Goal: Information Seeking & Learning: Learn about a topic

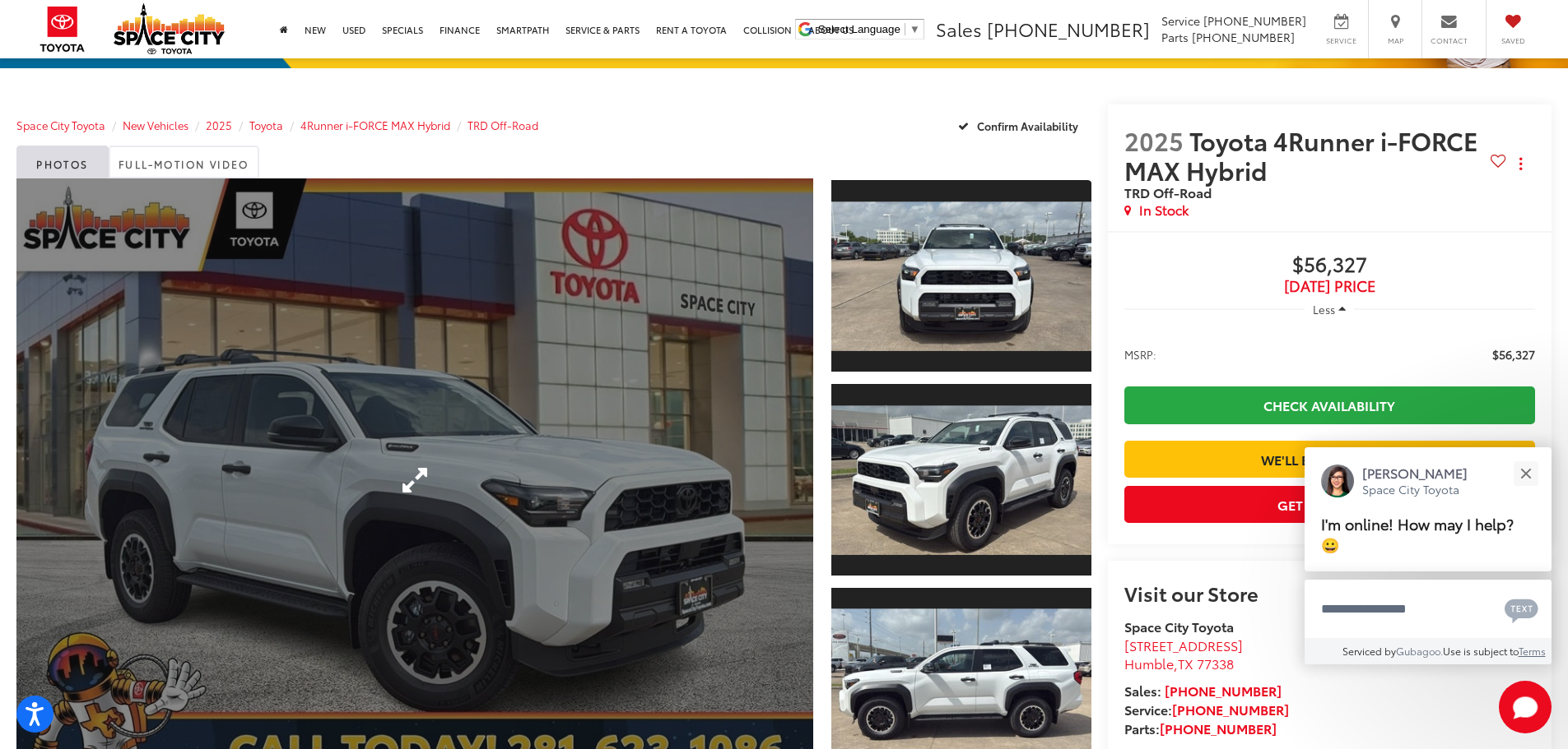
scroll to position [246, 0]
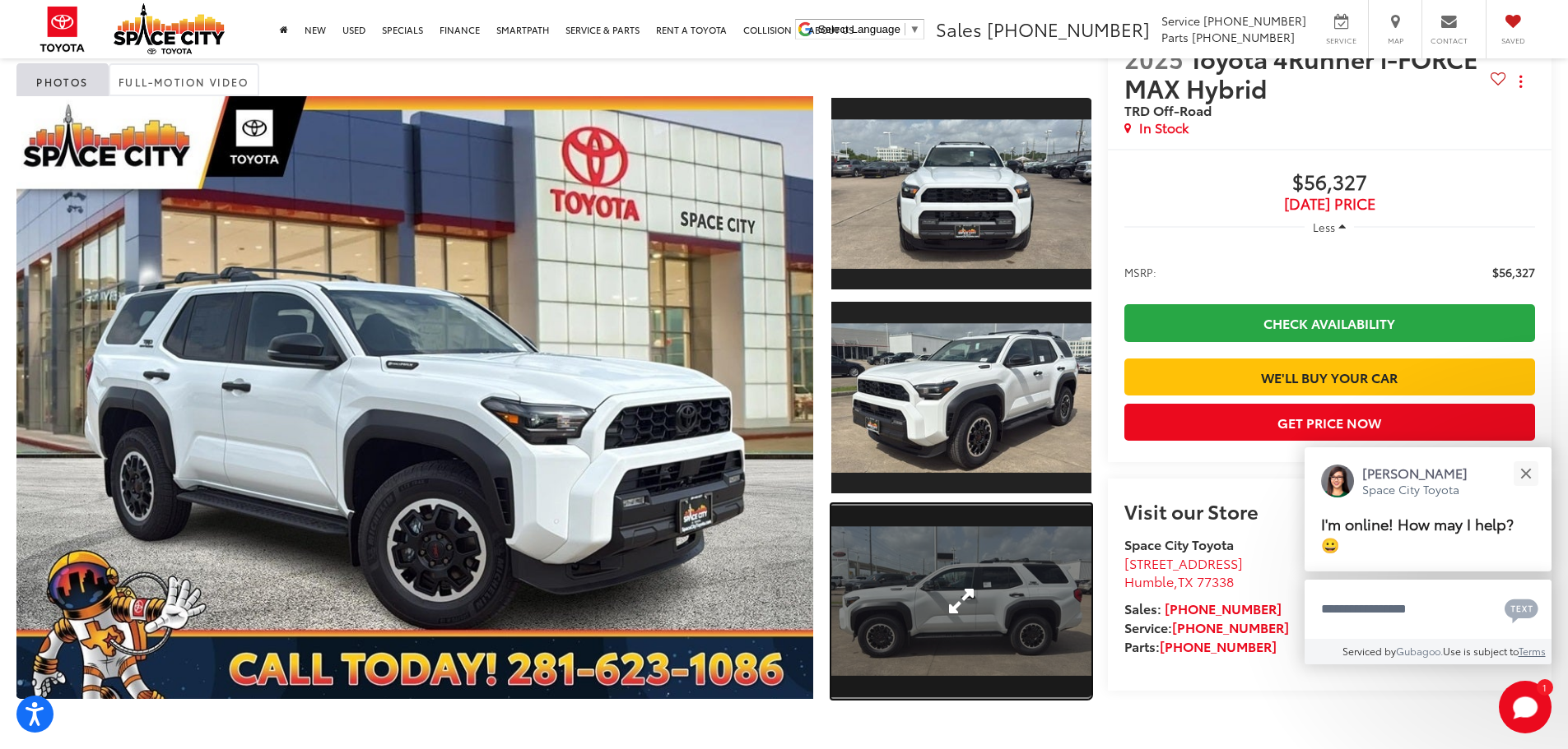
click at [967, 609] on link "Expand Photo 3" at bounding box center [961, 602] width 260 height 195
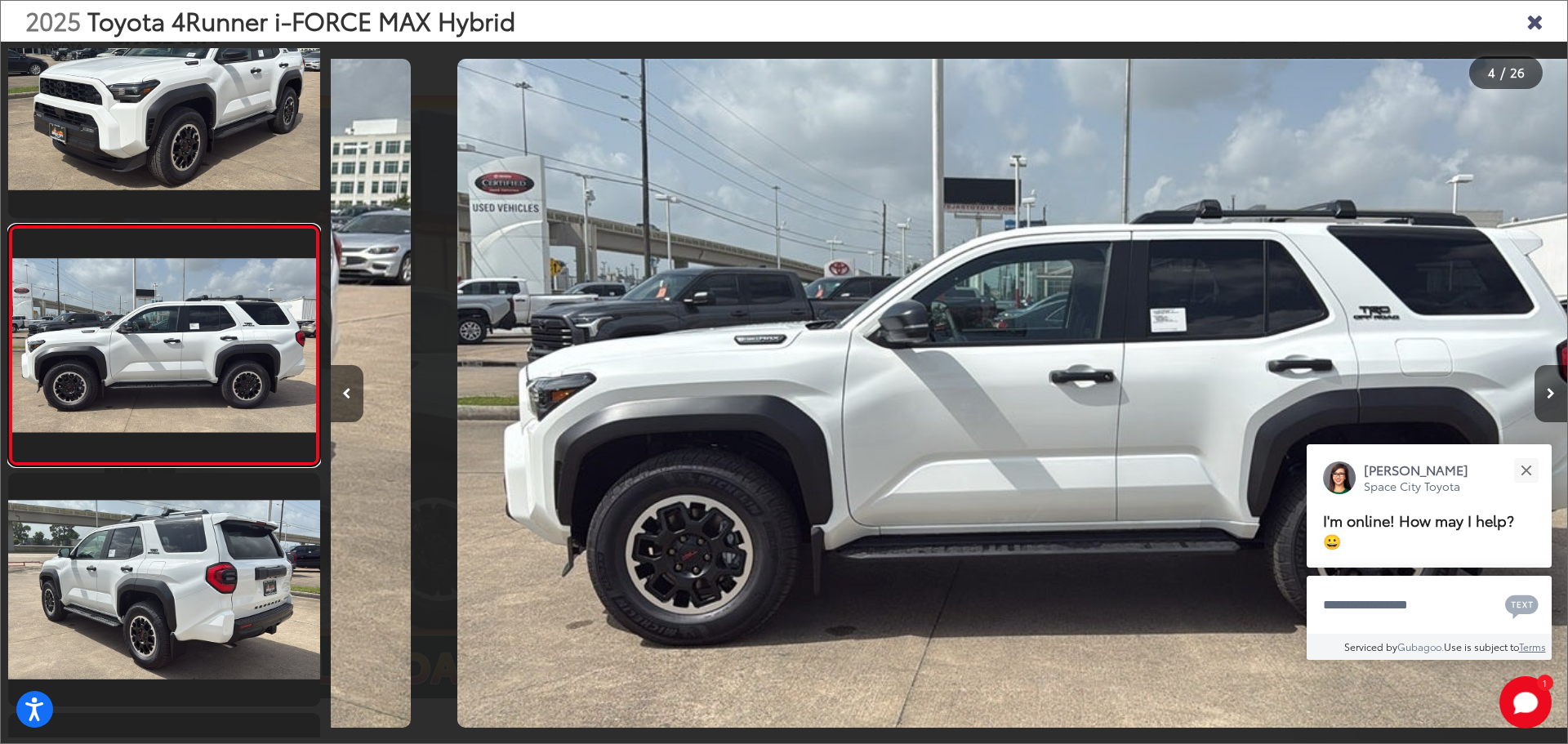
scroll to position [0, 3711]
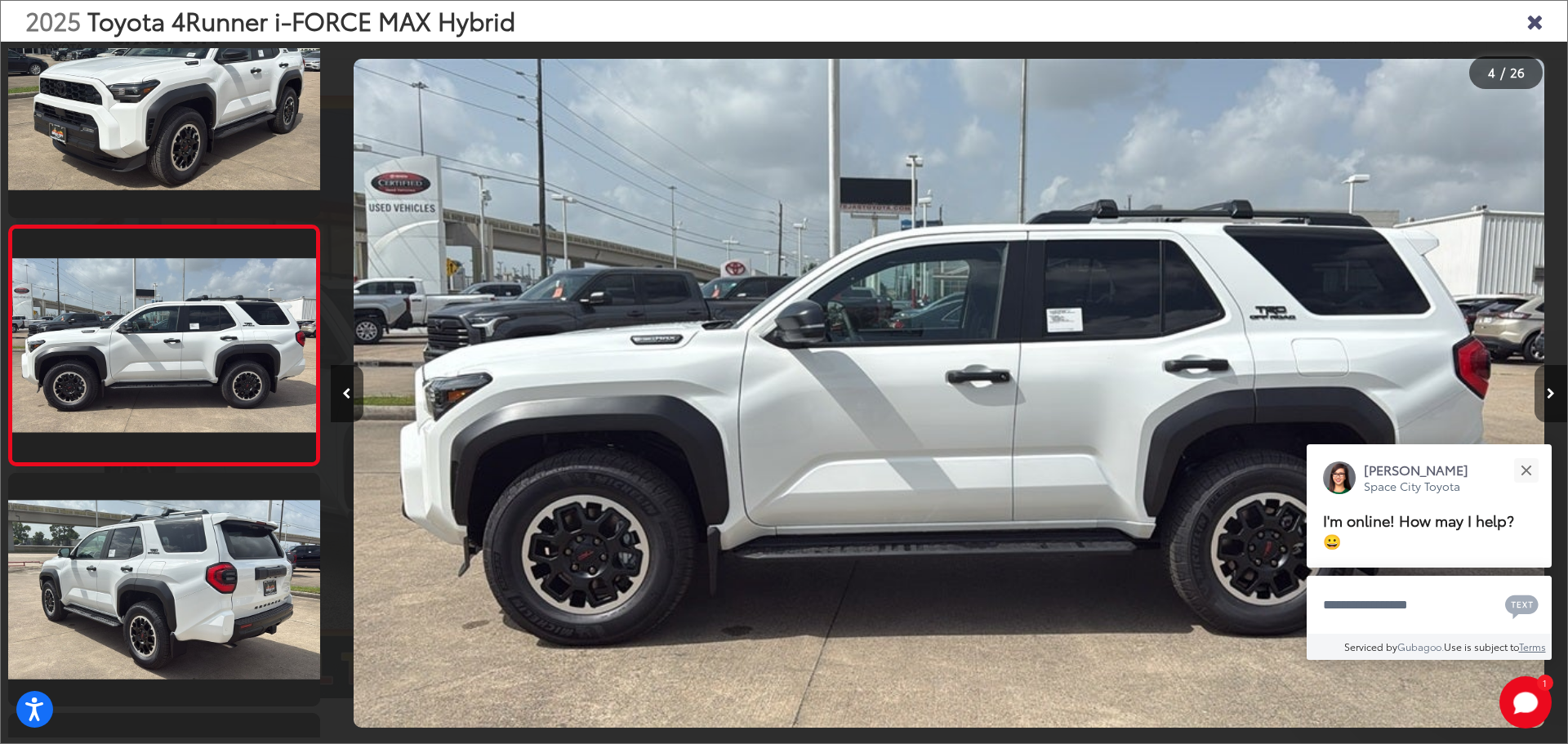
click at [1552, 397] on icon "Next image" at bounding box center [1551, 394] width 9 height 12
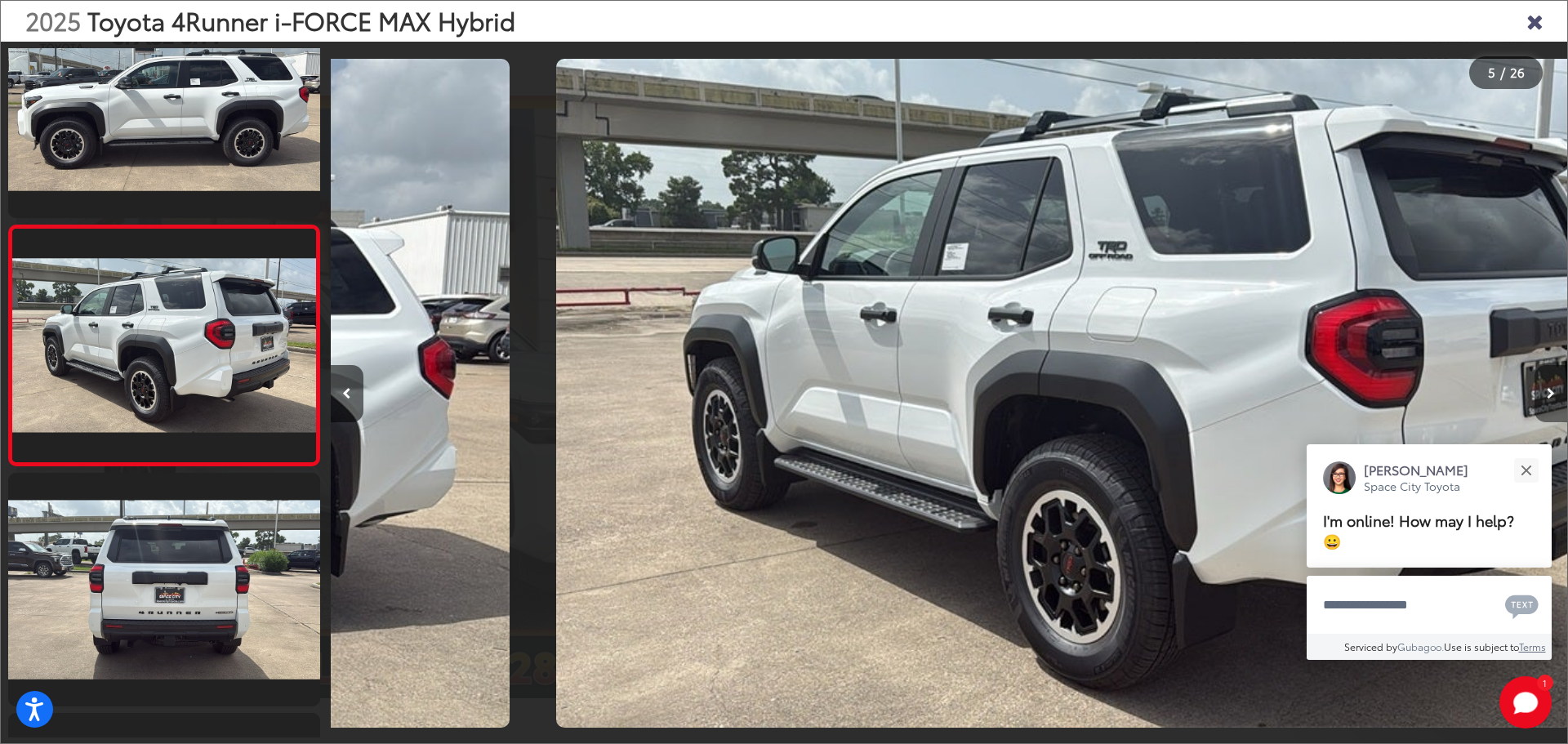
scroll to position [0, 4949]
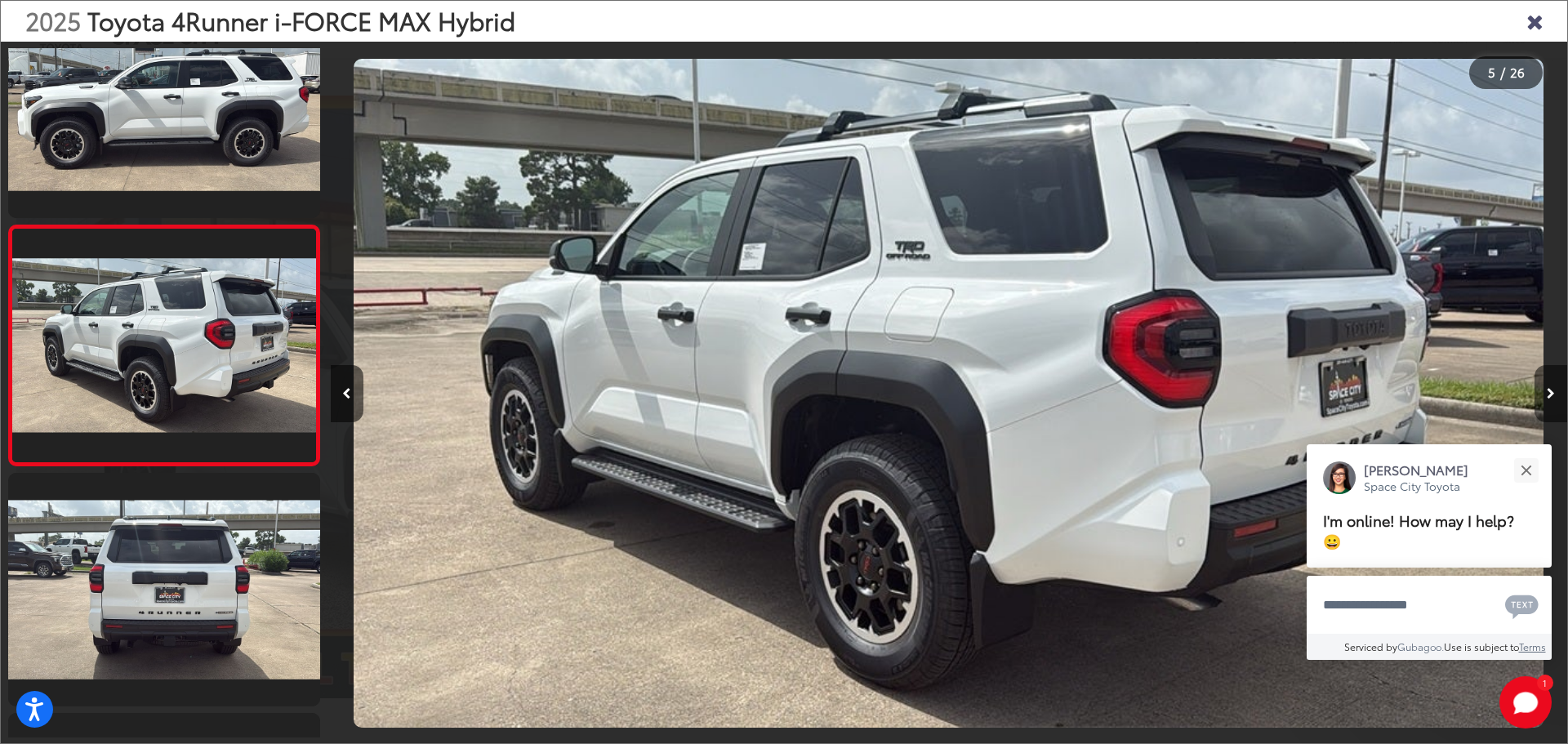
click at [1552, 397] on icon "Next image" at bounding box center [1551, 394] width 9 height 12
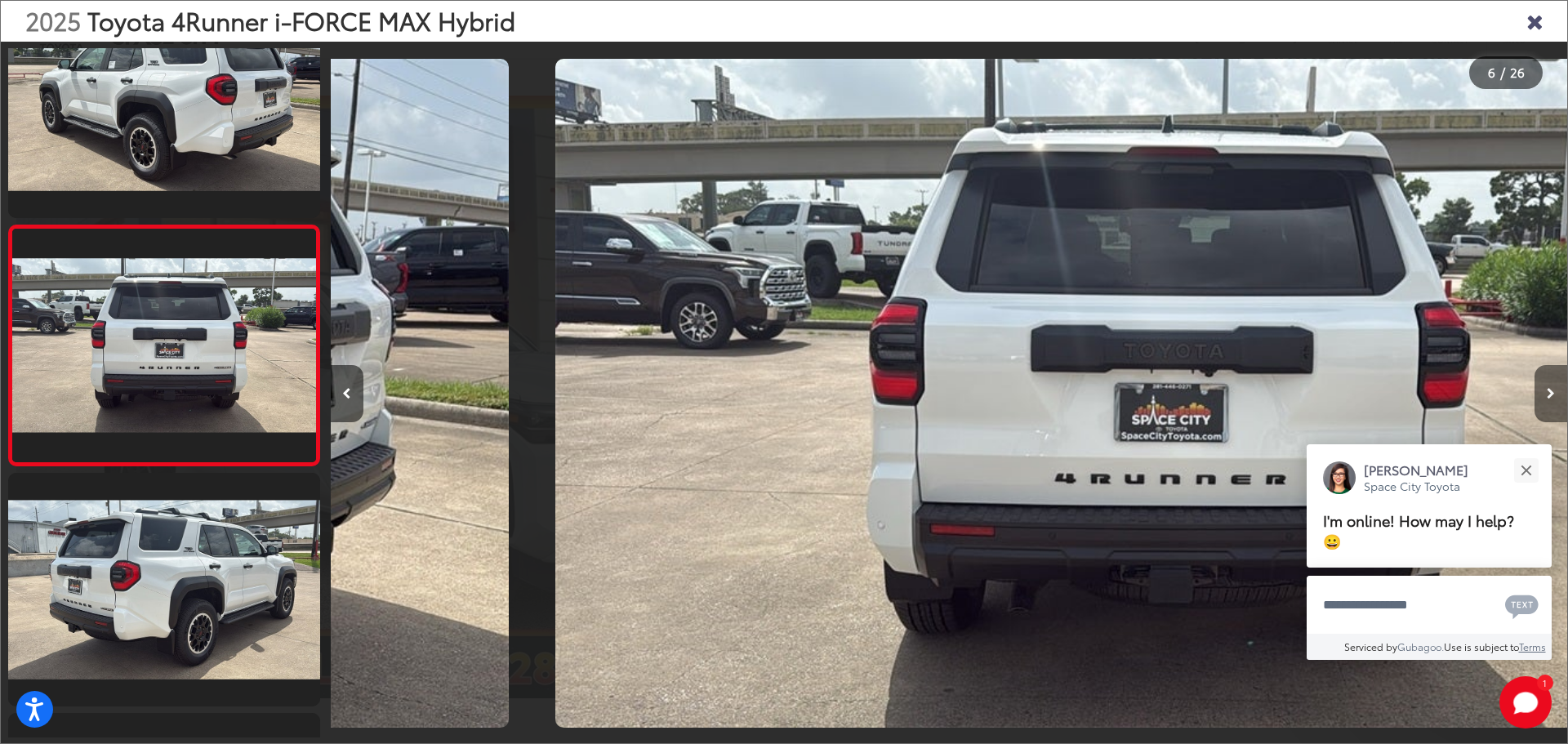
scroll to position [0, 6185]
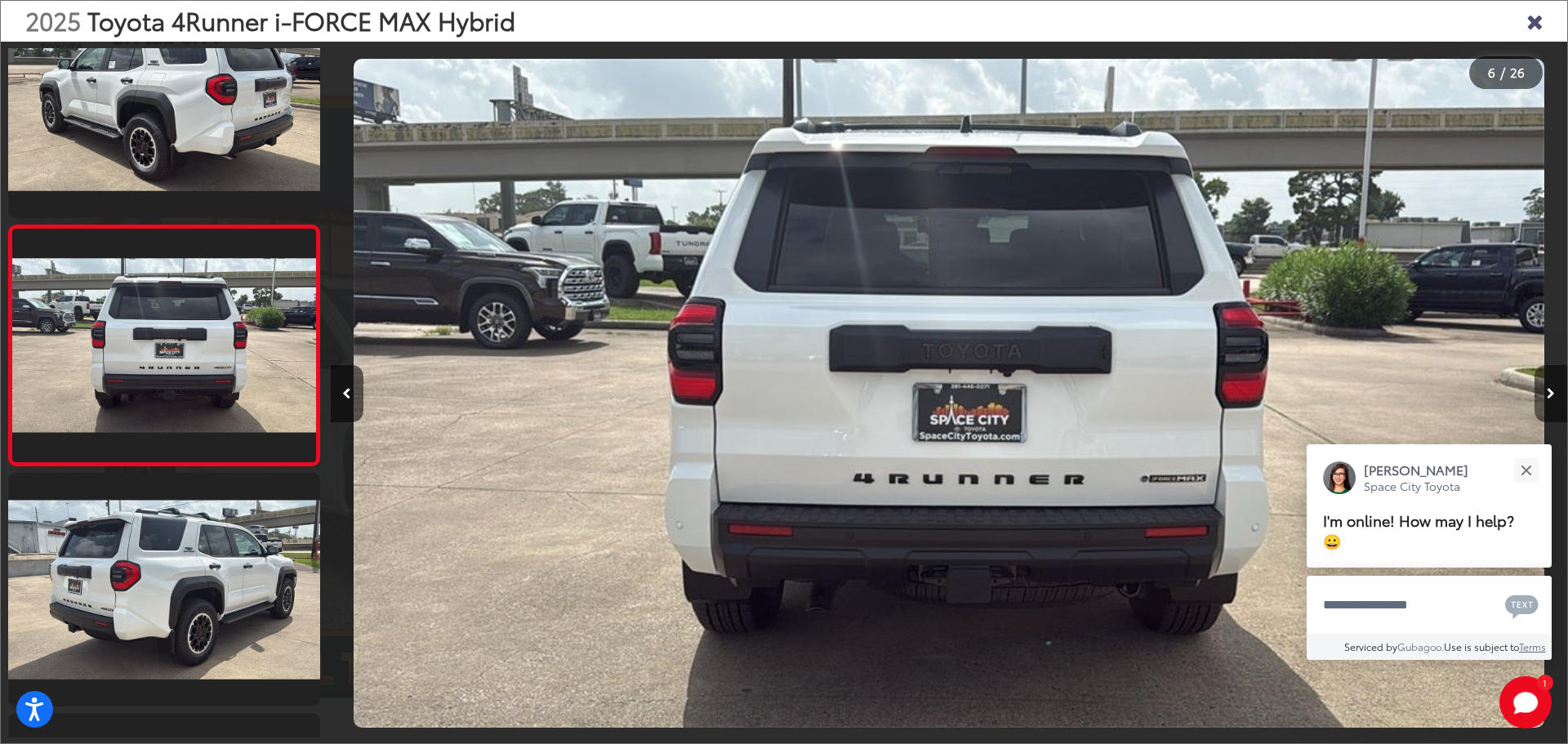
click at [1552, 397] on icon "Next image" at bounding box center [1551, 394] width 9 height 12
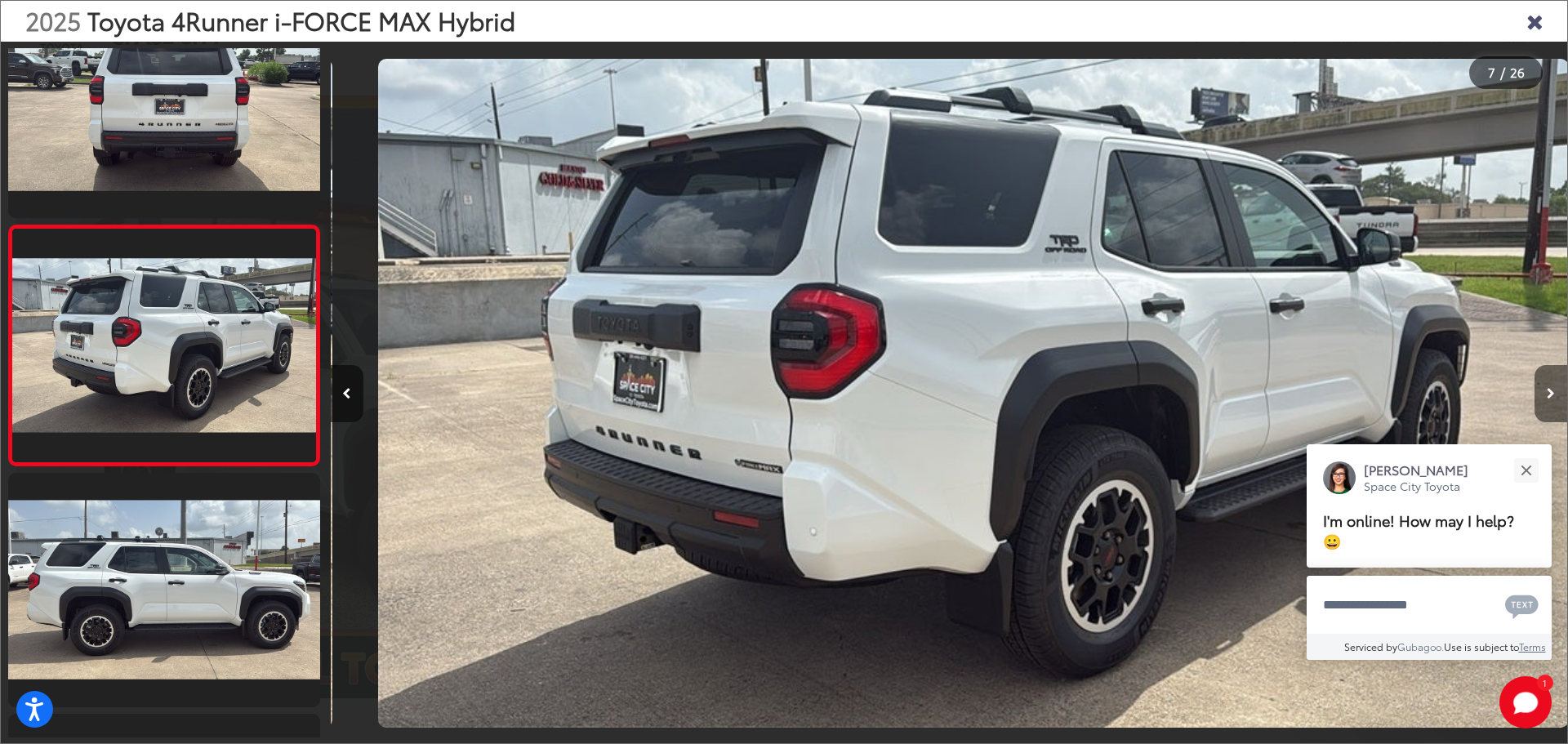
scroll to position [0, 7422]
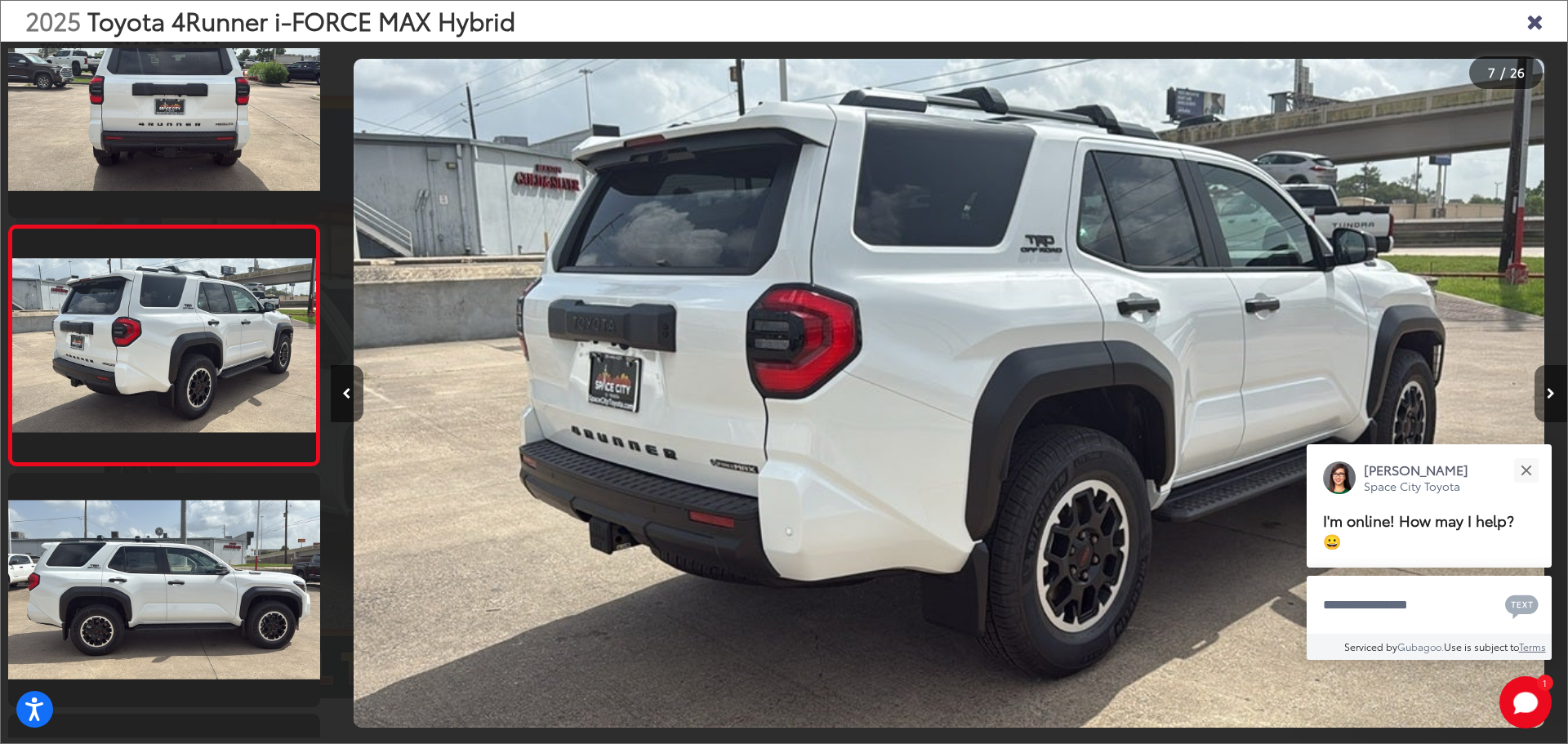
click at [1552, 397] on icon "Next image" at bounding box center [1551, 394] width 9 height 12
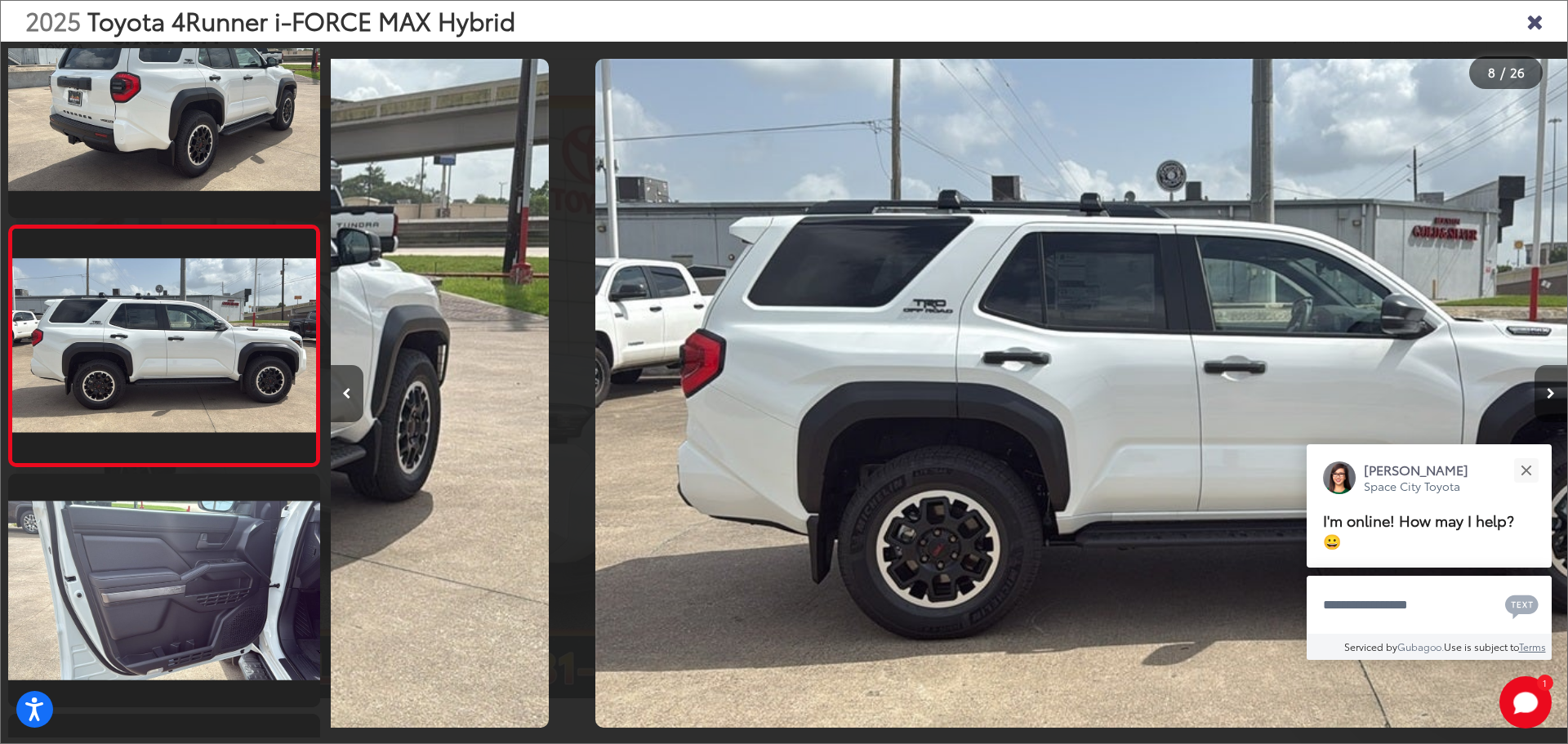
scroll to position [0, 8660]
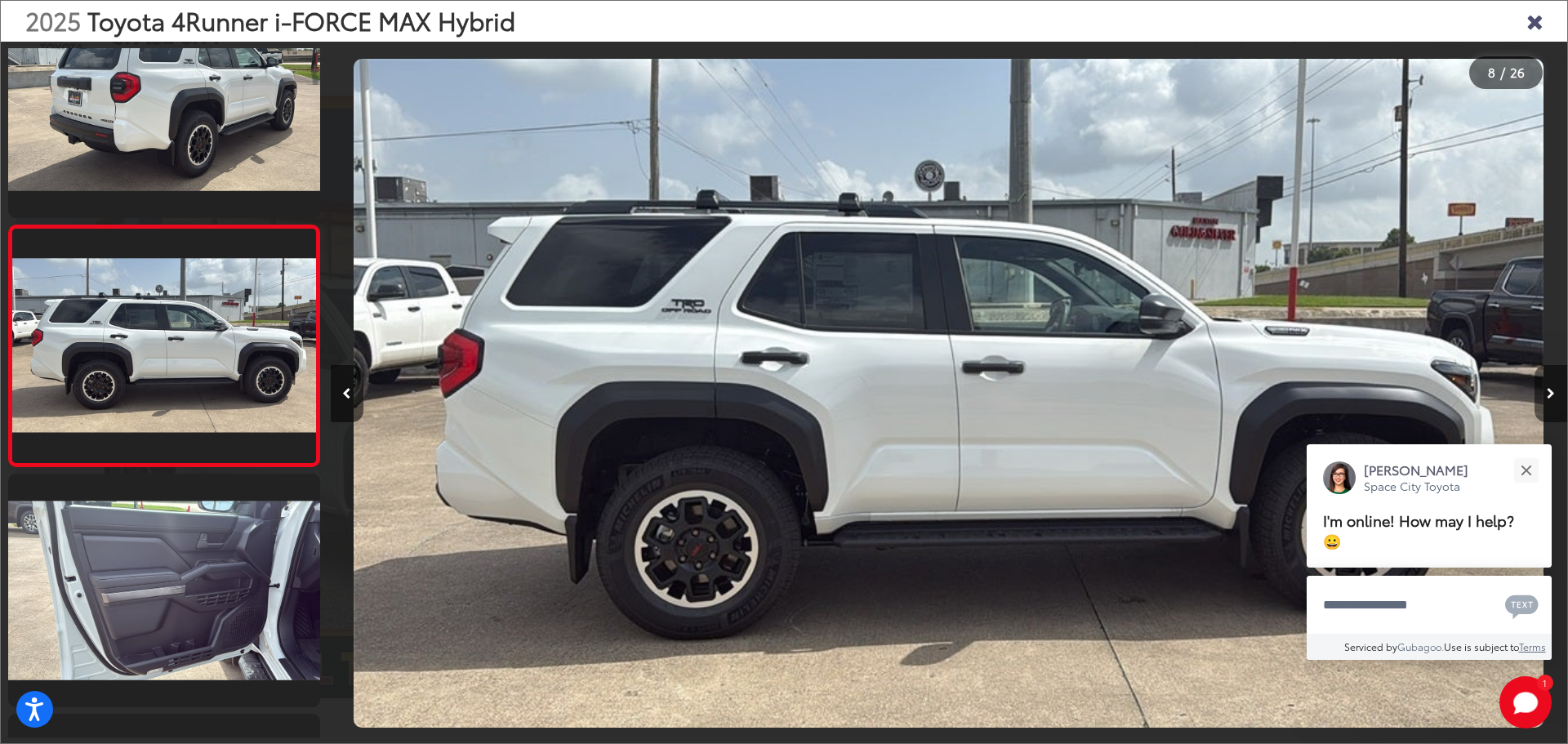
click at [1552, 397] on icon "Next image" at bounding box center [1551, 394] width 9 height 12
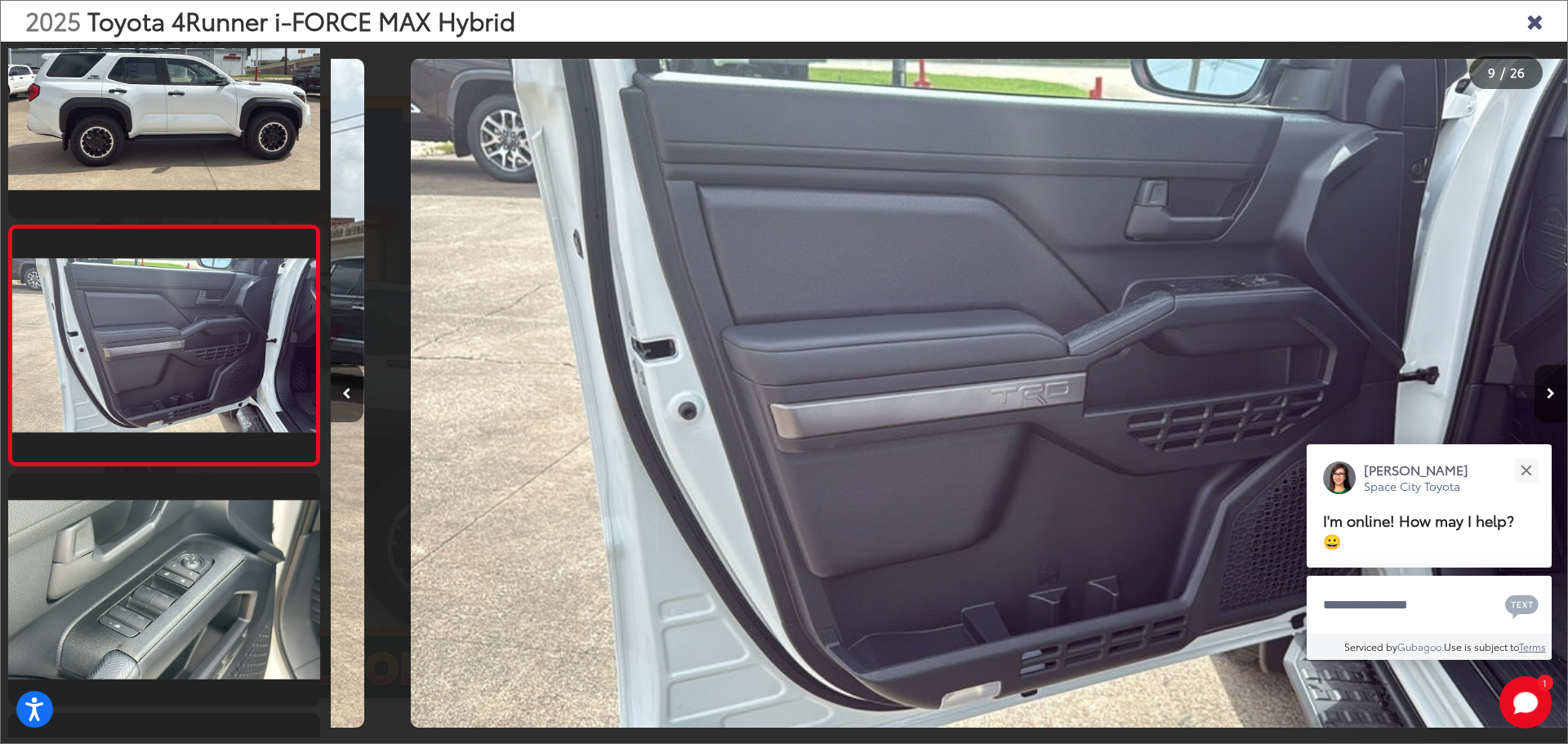
scroll to position [0, 9895]
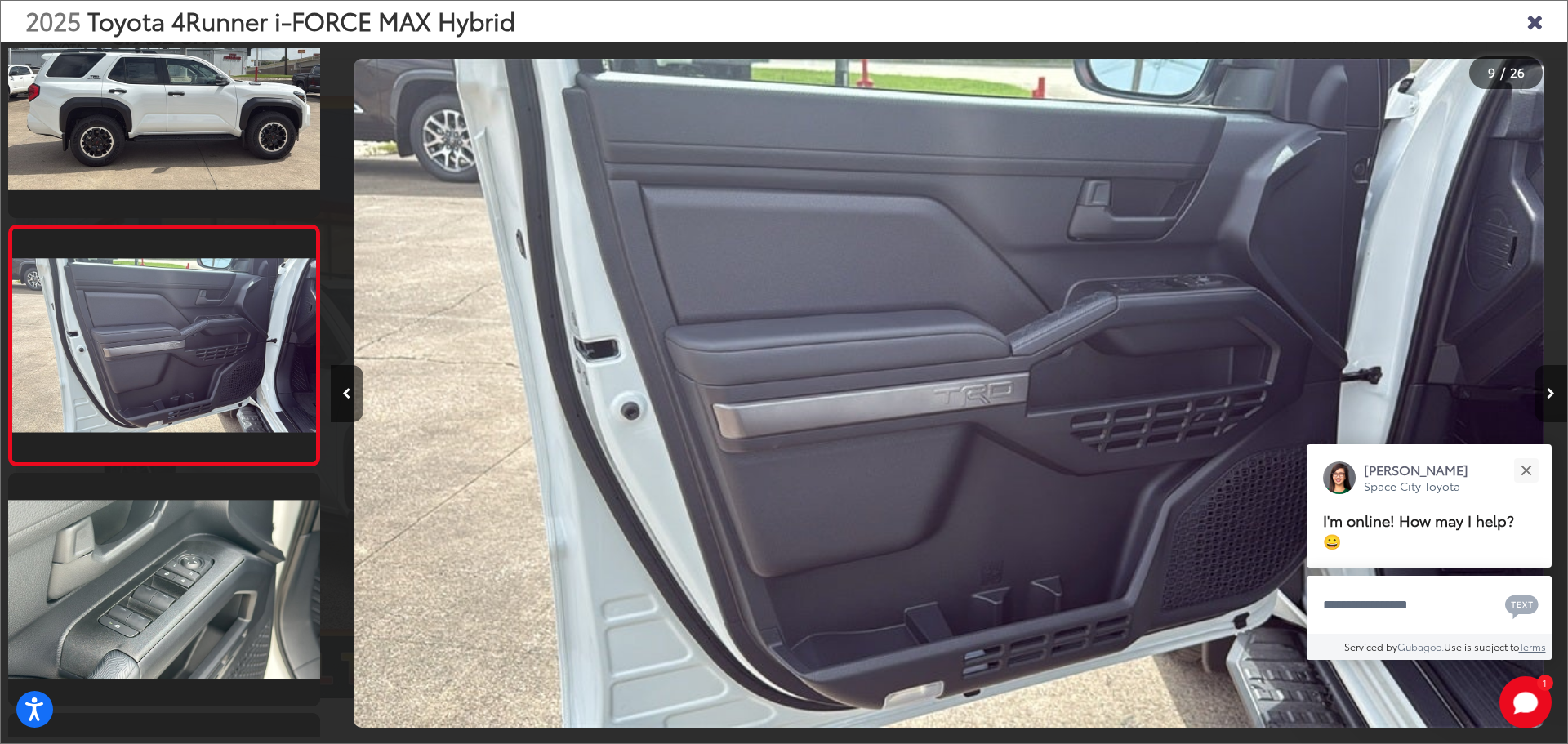
click at [1552, 397] on icon "Next image" at bounding box center [1551, 394] width 9 height 12
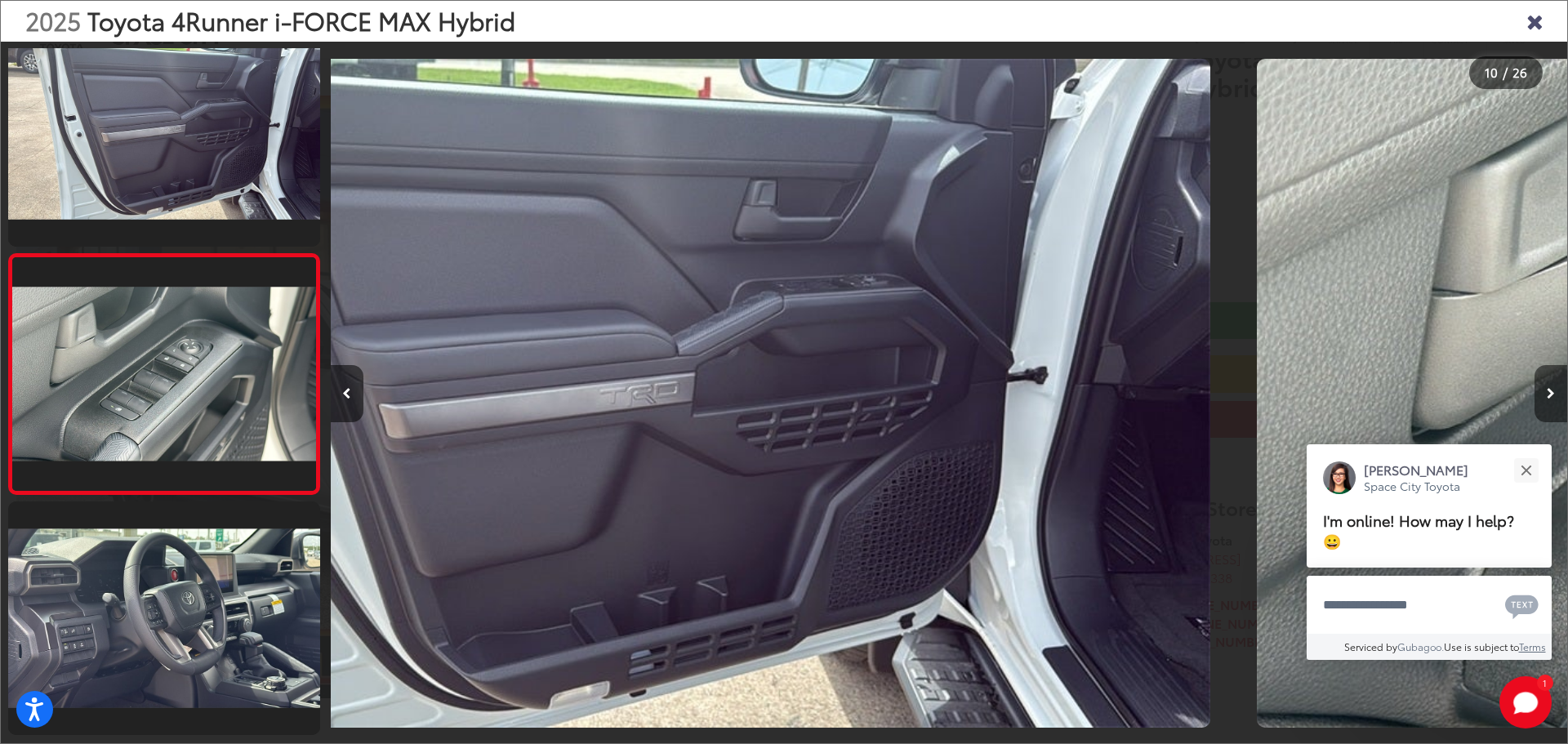
scroll to position [1988, 0]
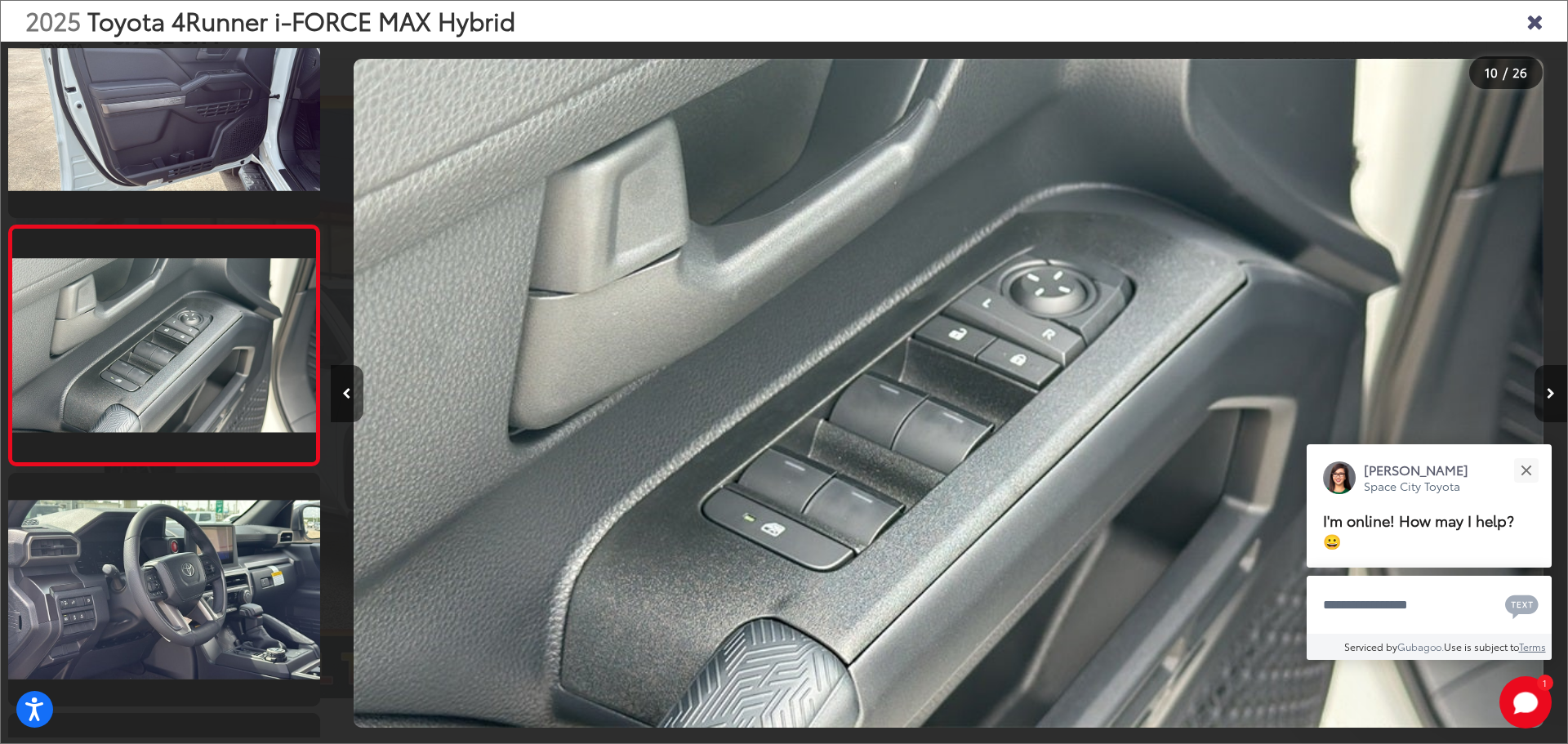
click at [1552, 397] on icon "Next image" at bounding box center [1551, 394] width 9 height 12
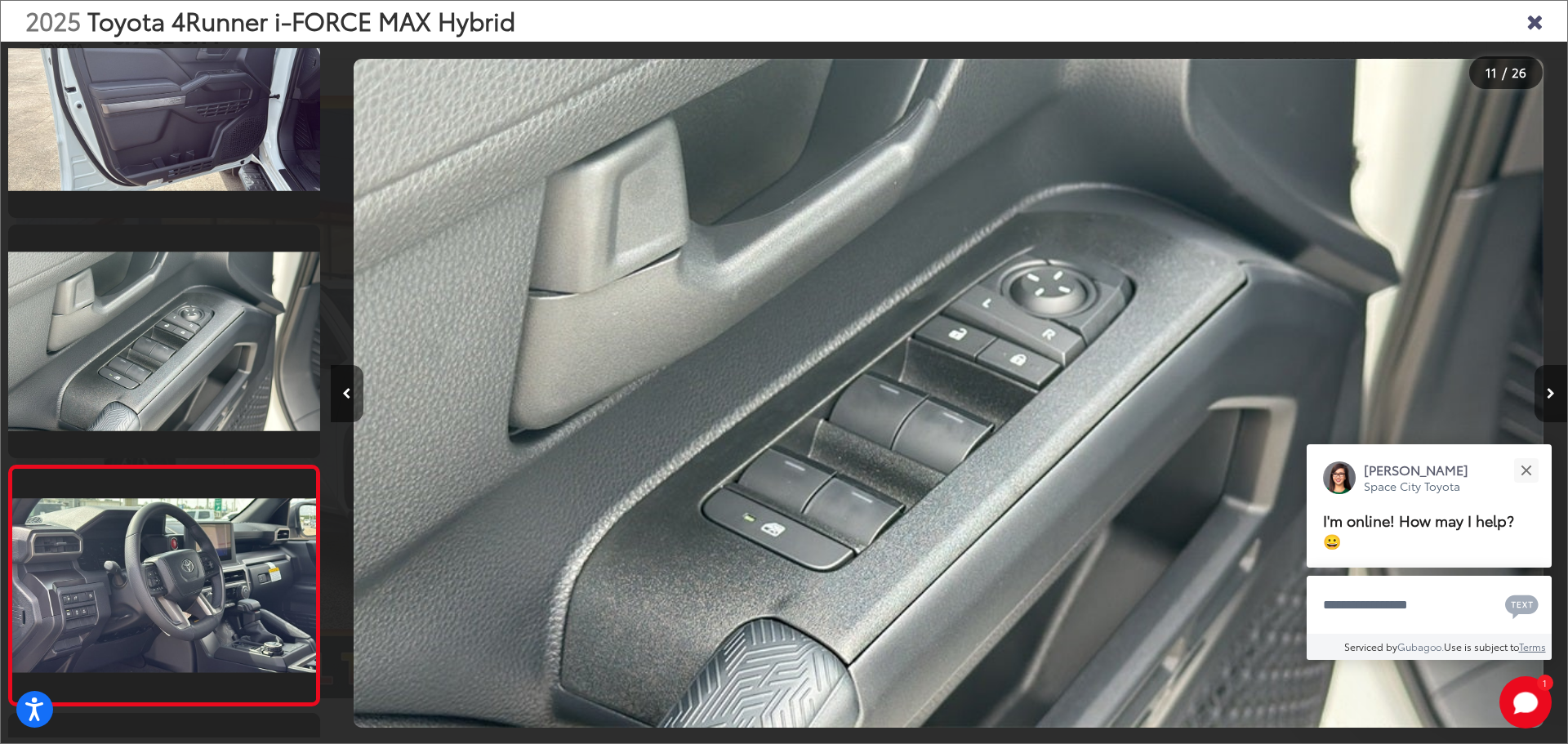
scroll to position [0, 0]
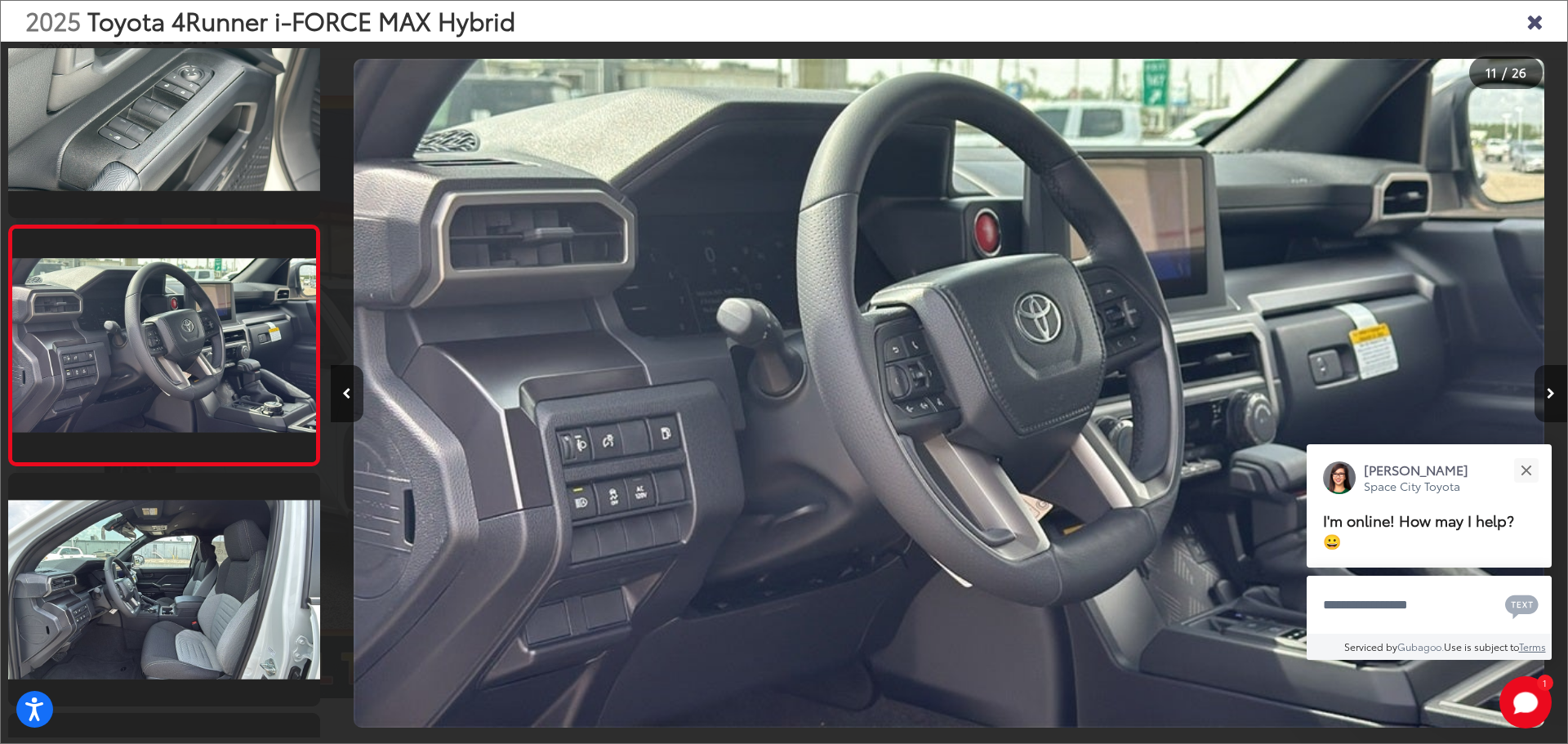
click at [1552, 397] on icon "Next image" at bounding box center [1551, 394] width 9 height 12
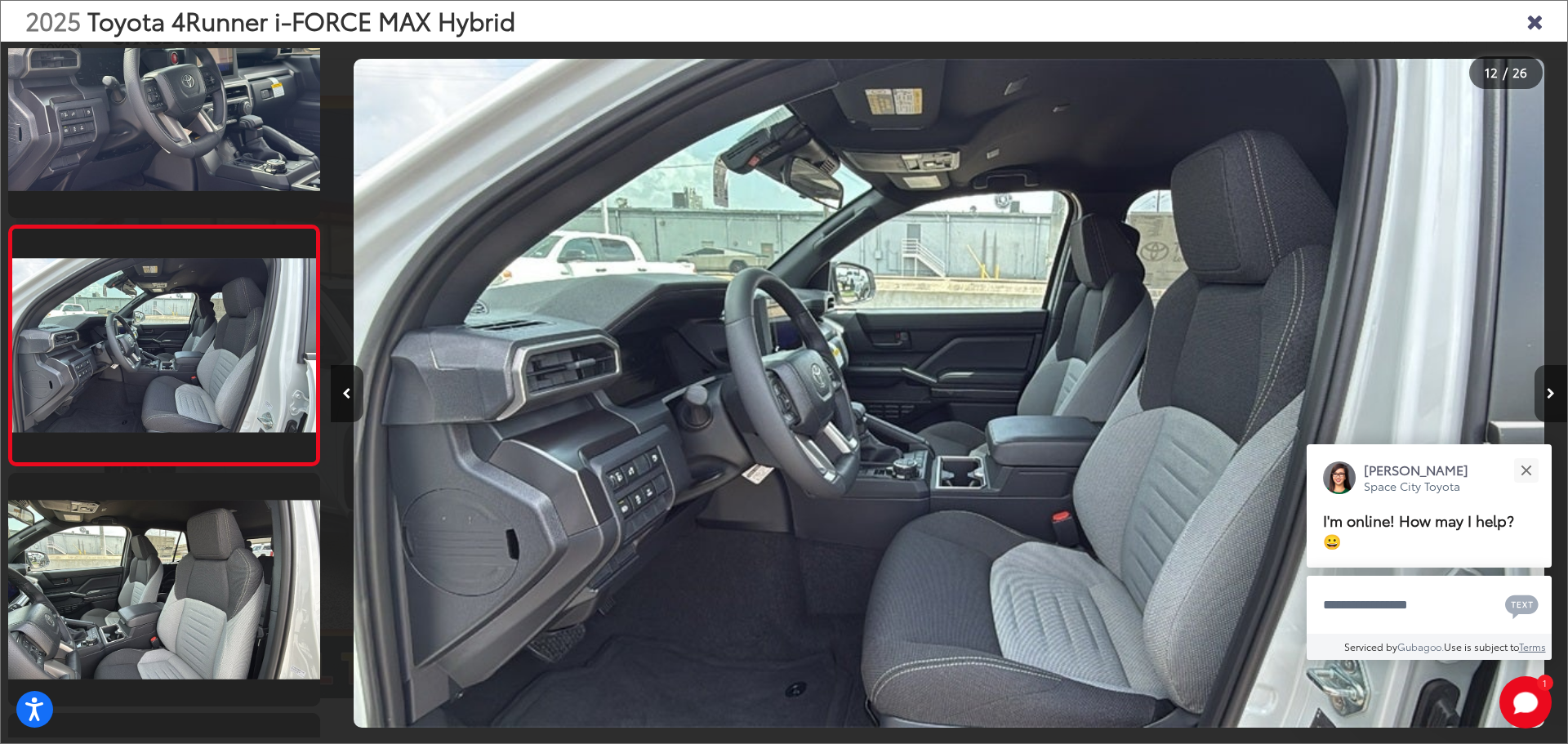
click at [1552, 397] on icon "Next image" at bounding box center [1551, 394] width 9 height 12
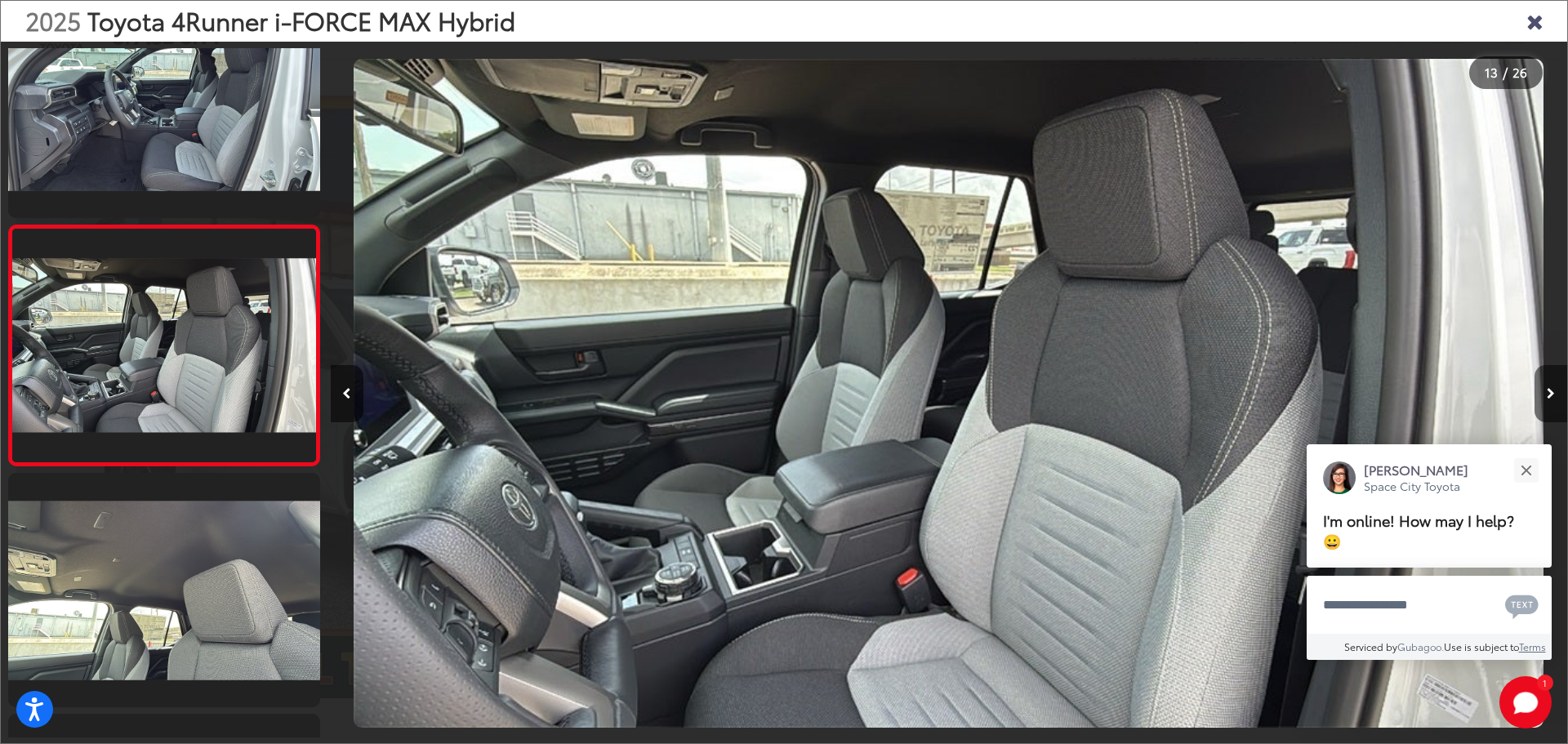
click at [1552, 397] on icon "Next image" at bounding box center [1551, 394] width 9 height 12
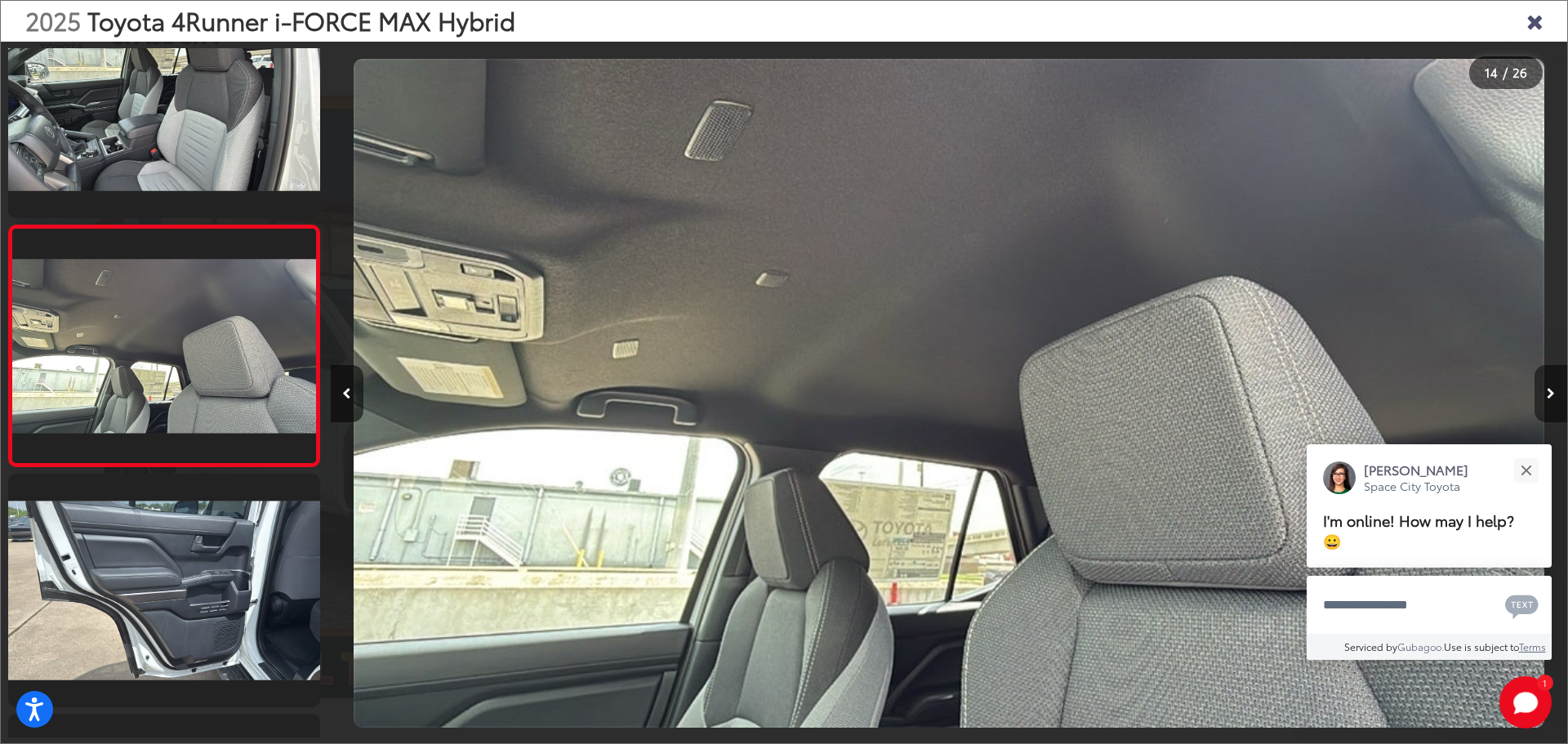
click at [1552, 397] on icon "Next image" at bounding box center [1551, 394] width 9 height 12
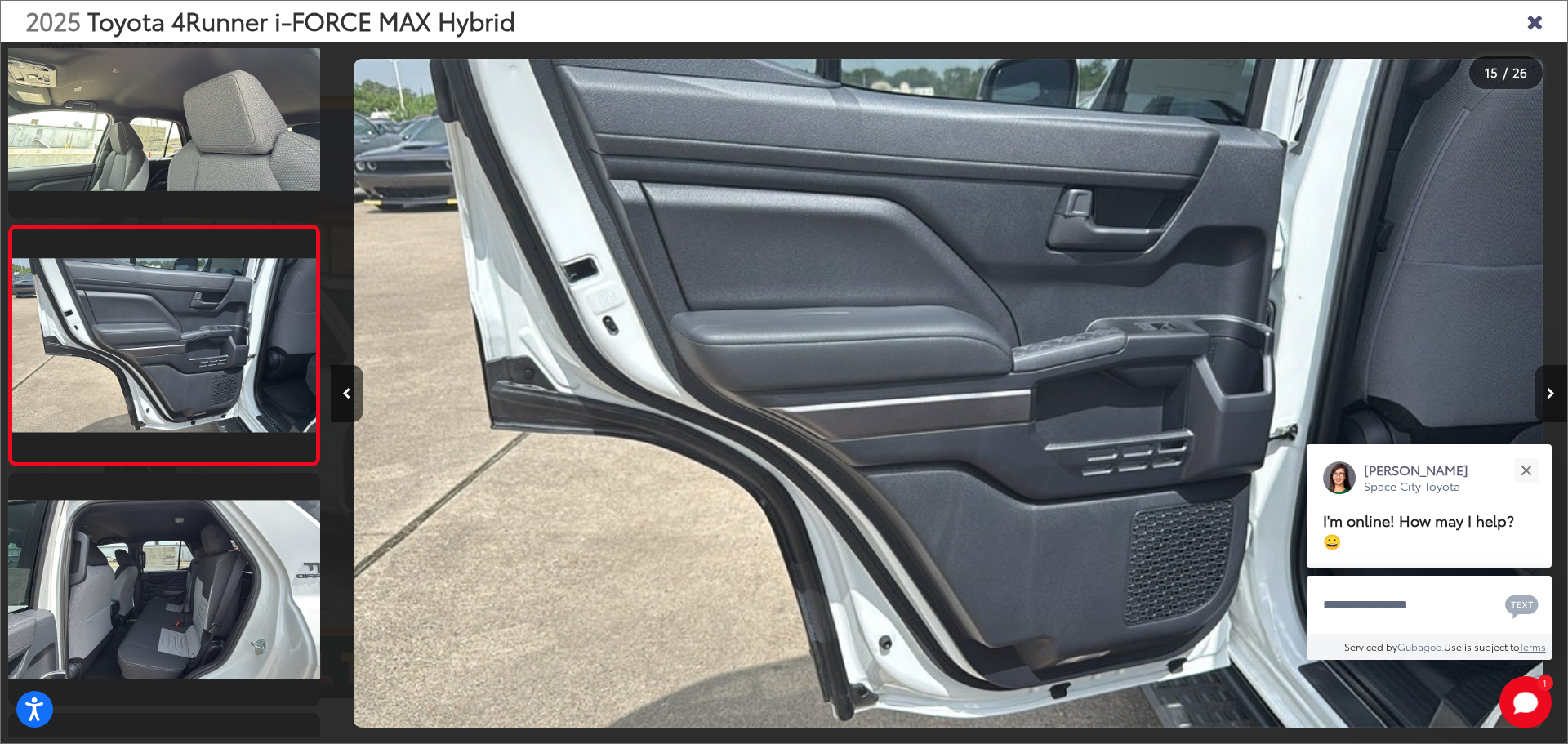
click at [1552, 397] on icon "Next image" at bounding box center [1551, 394] width 9 height 12
